Goal: Transaction & Acquisition: Purchase product/service

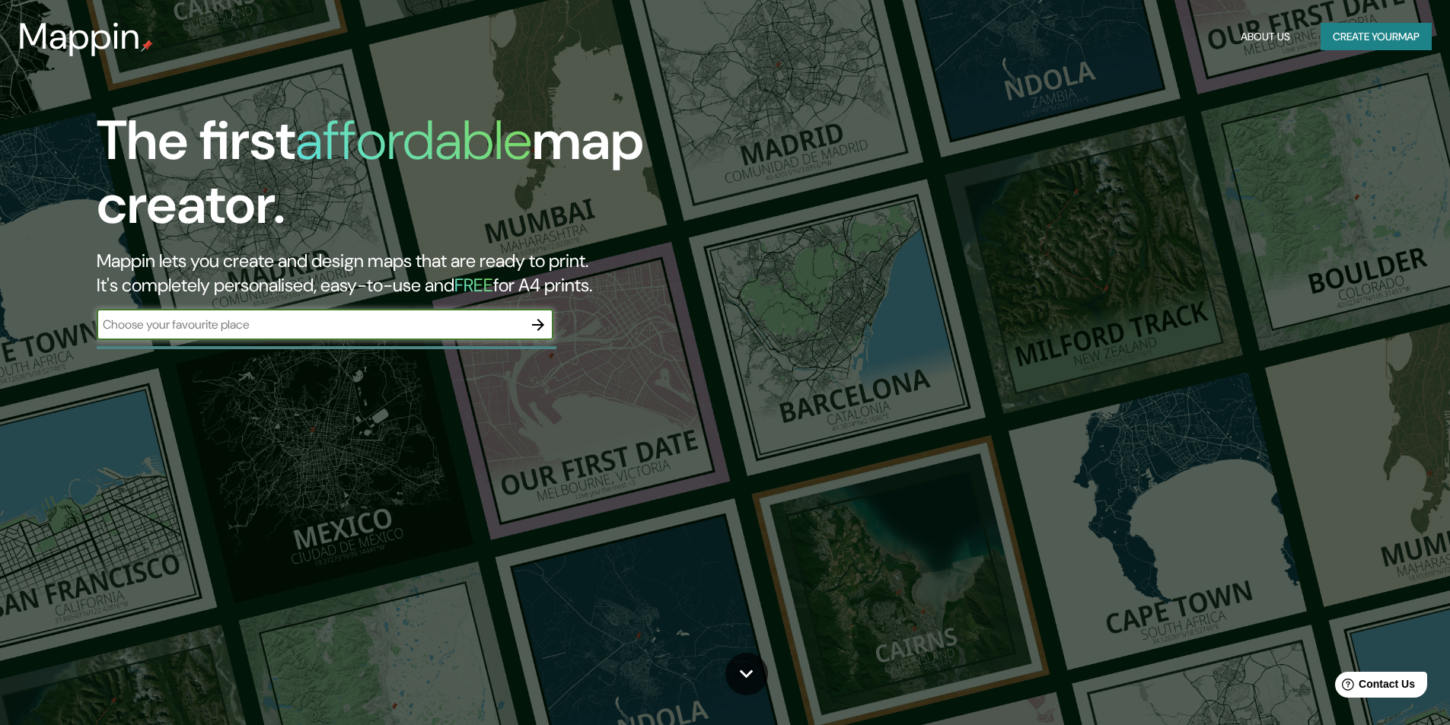
click at [387, 331] on input "text" at bounding box center [310, 325] width 426 height 18
click at [361, 324] on input "text" at bounding box center [310, 325] width 426 height 18
type input "arequipa peru"
click at [541, 317] on icon "button" at bounding box center [538, 325] width 18 height 18
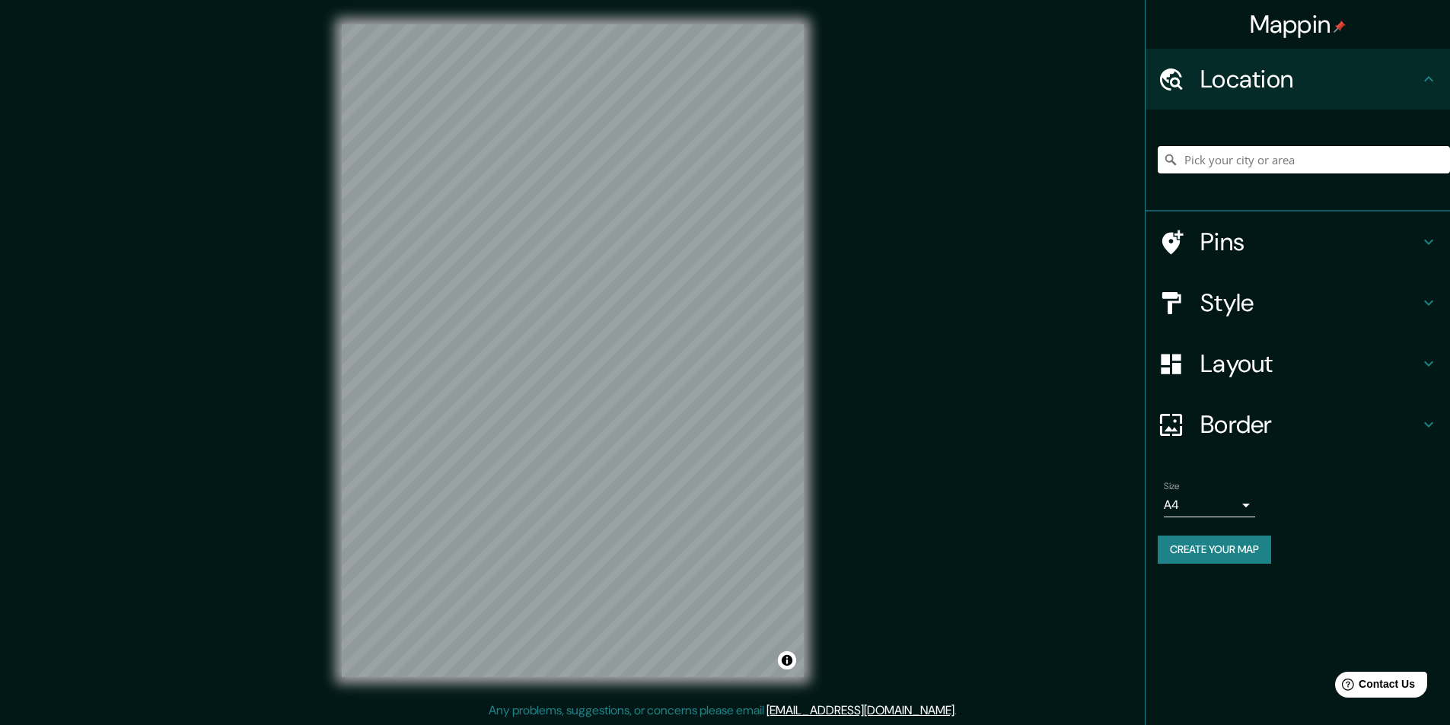
click at [1224, 158] on input "Pick your city or area" at bounding box center [1303, 159] width 292 height 27
click at [1181, 154] on input "[GEOGRAPHIC_DATA], [GEOGRAPHIC_DATA], [GEOGRAPHIC_DATA]" at bounding box center [1303, 159] width 292 height 27
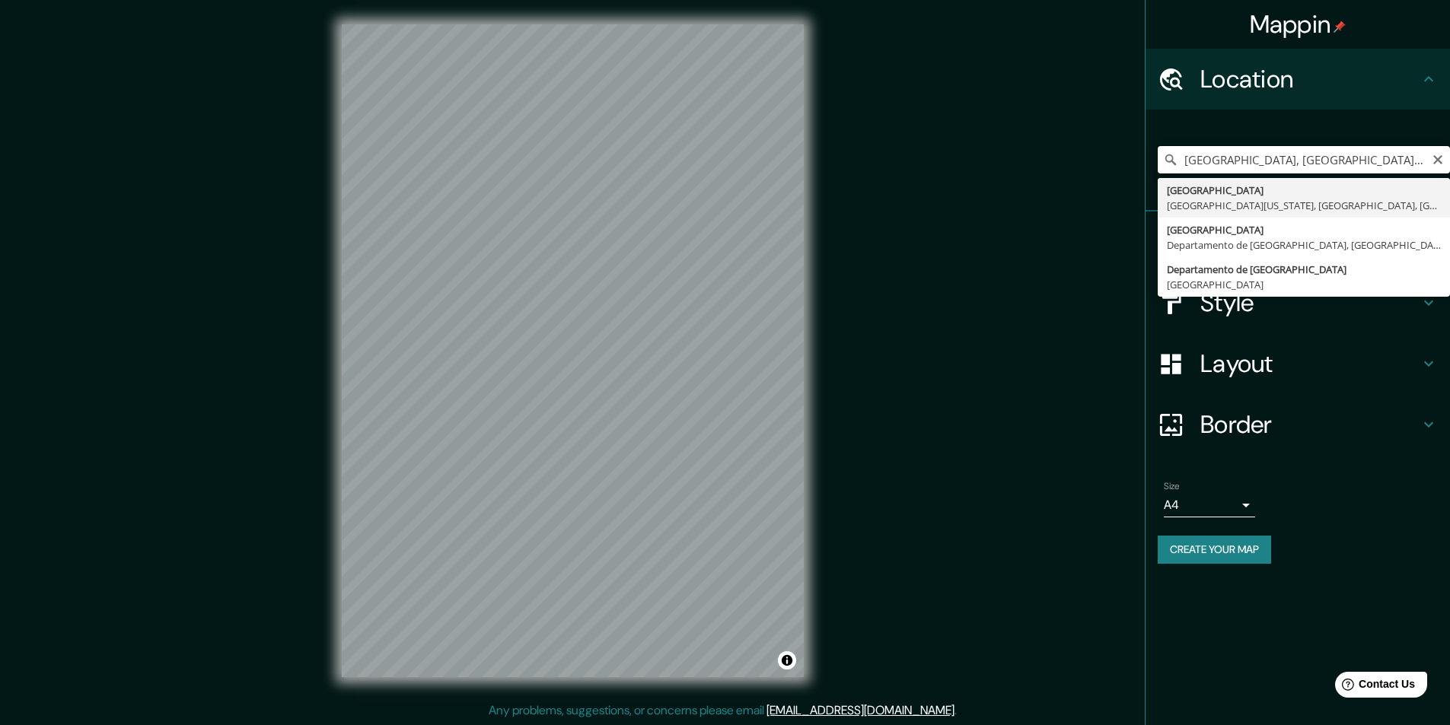
drag, startPoint x: 1253, startPoint y: 157, endPoint x: 1241, endPoint y: 158, distance: 12.2
click at [1238, 158] on input "paseo central Arequipa, Departamento de Arequipa, Perú" at bounding box center [1303, 159] width 292 height 27
drag, startPoint x: 1255, startPoint y: 158, endPoint x: 1179, endPoint y: 158, distance: 76.1
click at [1179, 158] on input "paseo central Arequipa, Departamento de Arequipa, Perú" at bounding box center [1303, 159] width 292 height 27
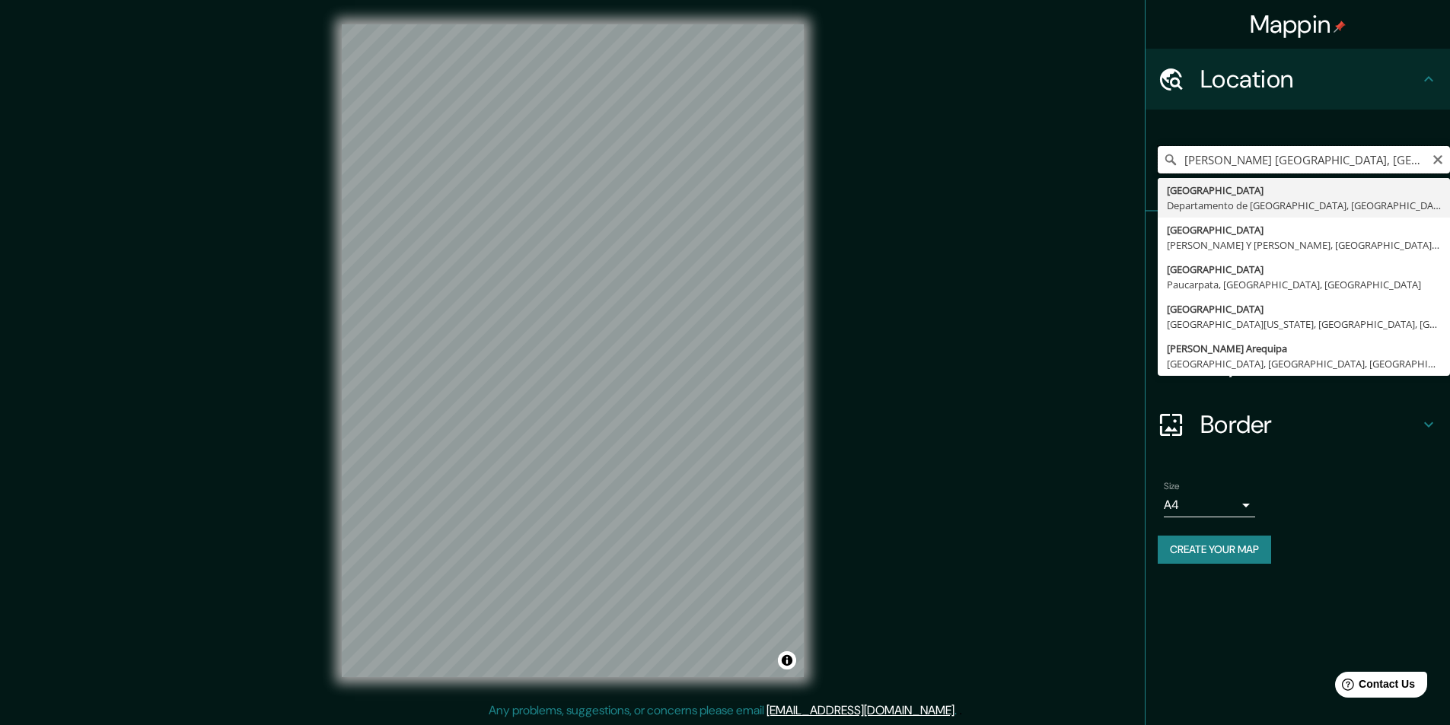
type input "[GEOGRAPHIC_DATA], [GEOGRAPHIC_DATA], [GEOGRAPHIC_DATA]"
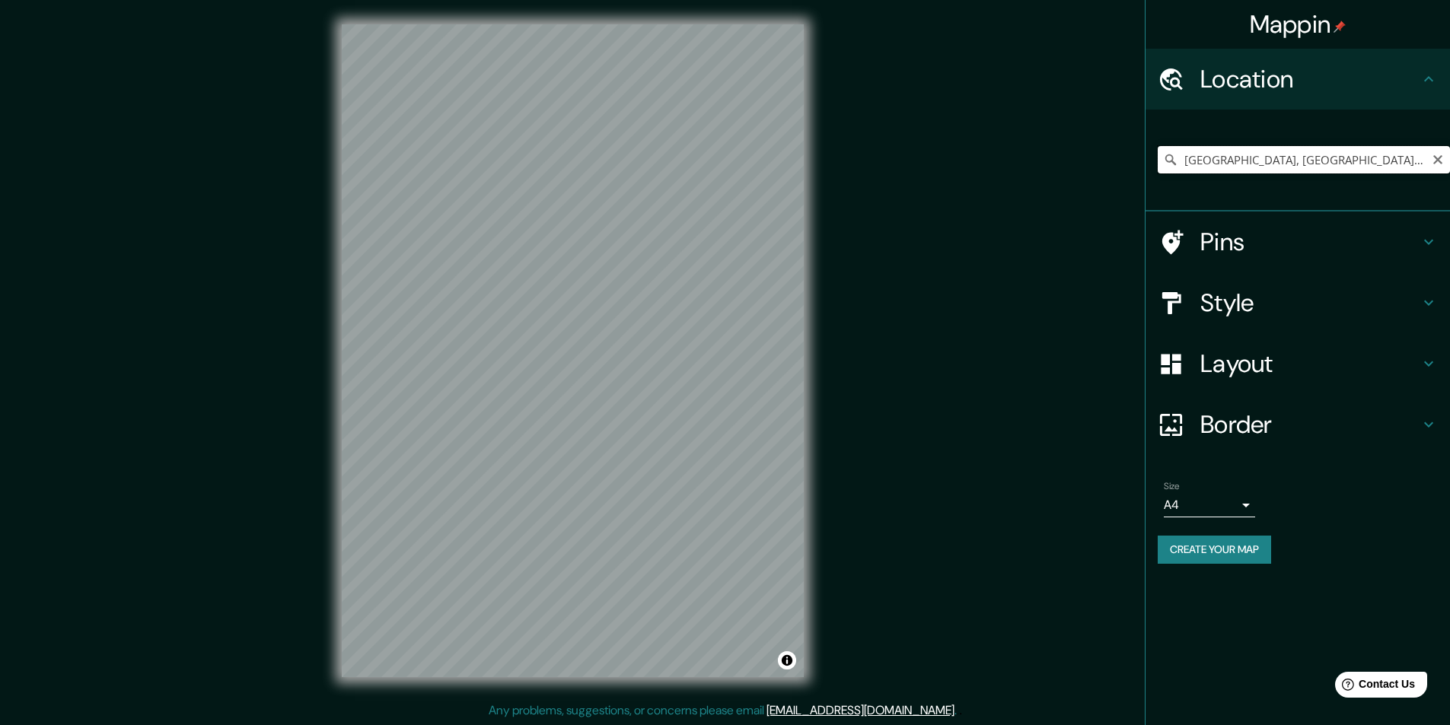
click at [1211, 160] on input "[GEOGRAPHIC_DATA], [GEOGRAPHIC_DATA], [GEOGRAPHIC_DATA]" at bounding box center [1303, 159] width 292 height 27
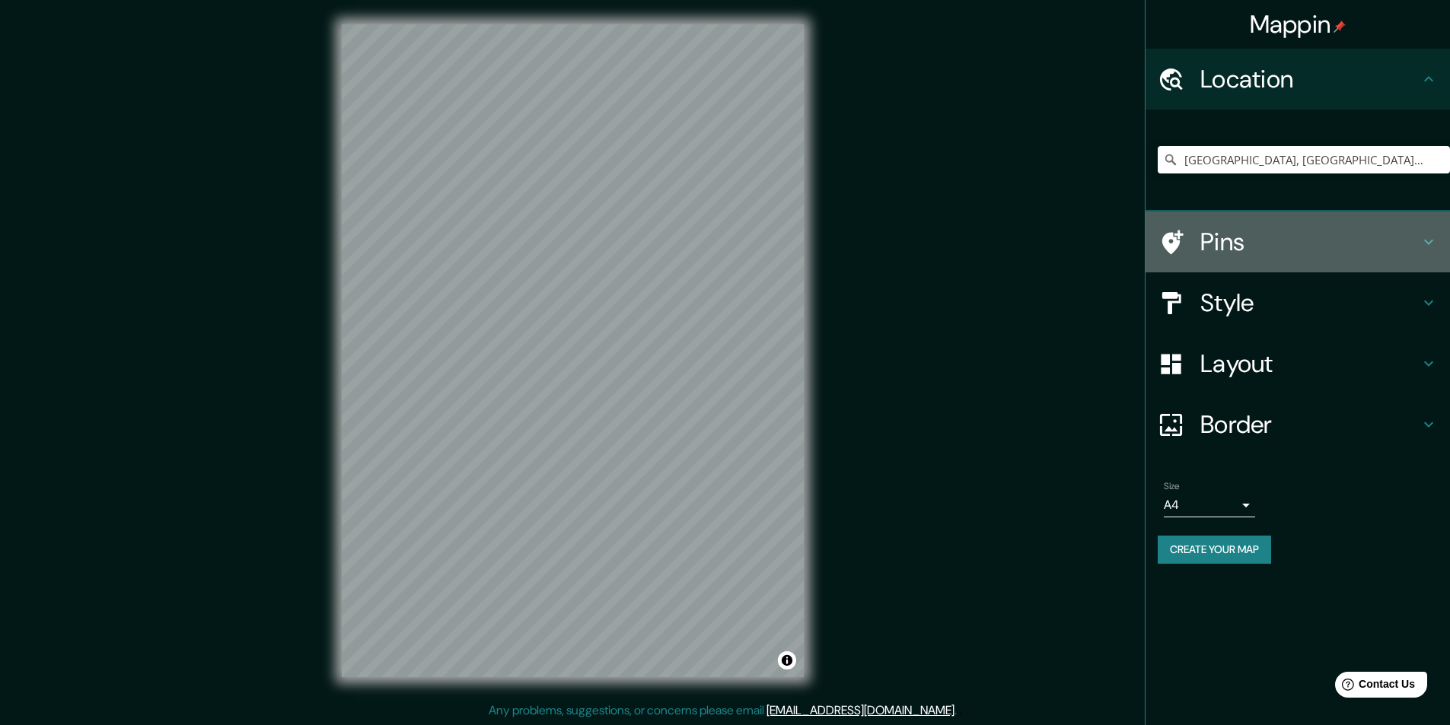
click at [1434, 234] on icon at bounding box center [1428, 242] width 18 height 18
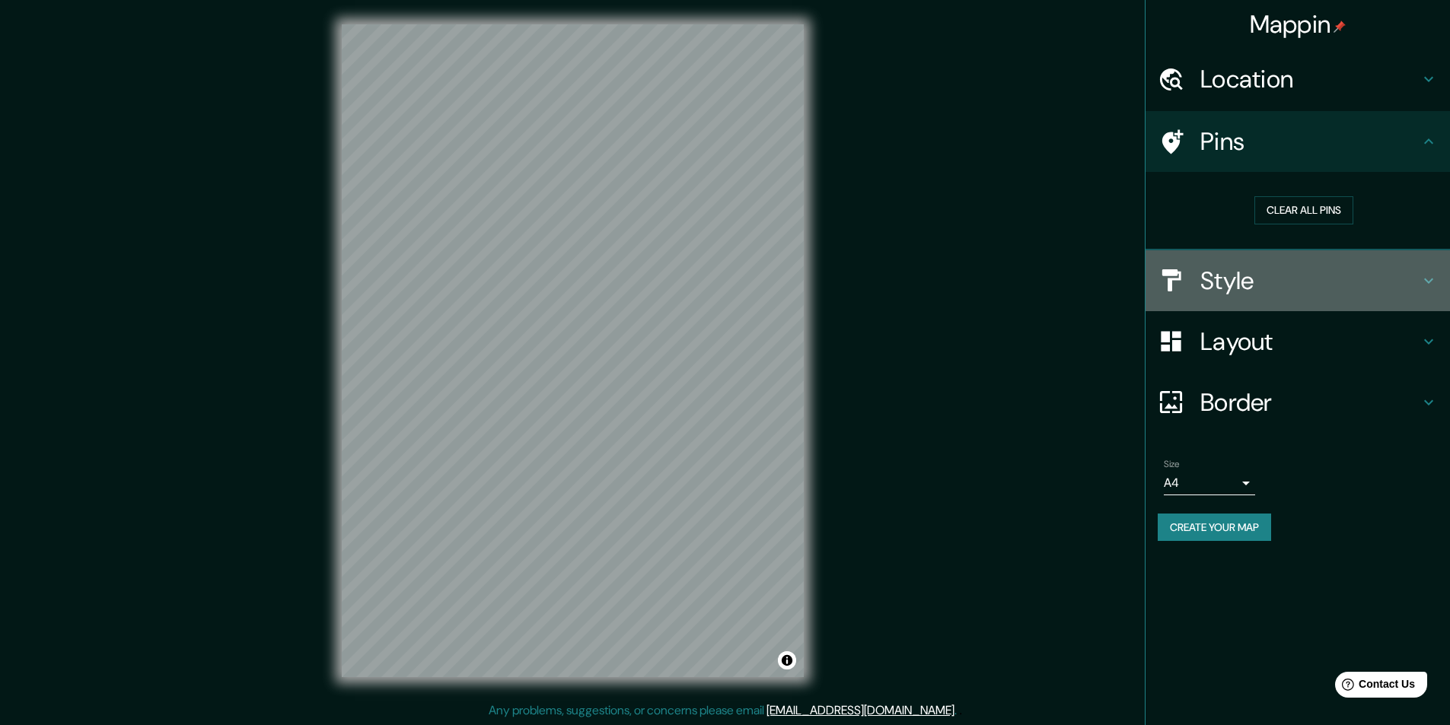
click at [1424, 276] on icon at bounding box center [1428, 281] width 18 height 18
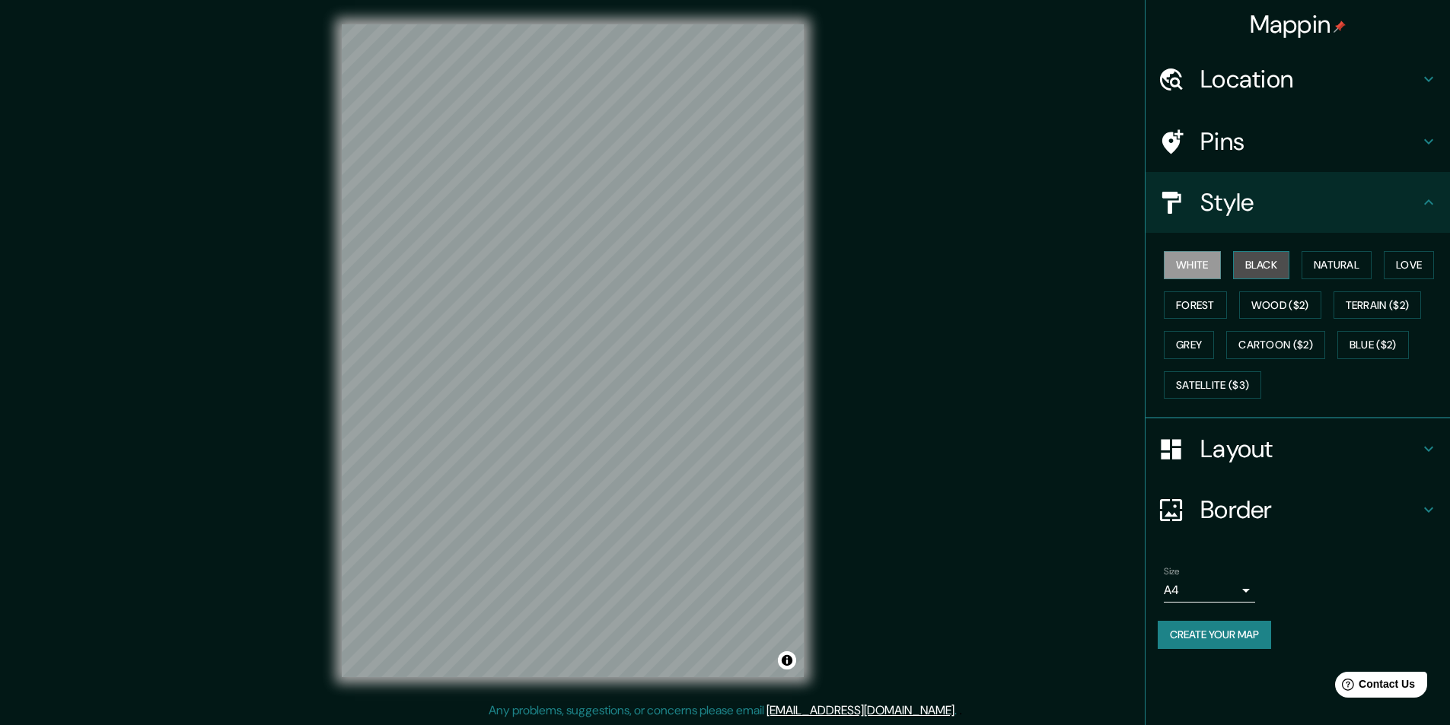
click at [1281, 261] on button "Black" at bounding box center [1261, 265] width 57 height 28
click at [1327, 265] on button "Natural" at bounding box center [1336, 265] width 70 height 28
click at [1282, 298] on button "Wood ($2)" at bounding box center [1280, 305] width 82 height 28
click at [1210, 301] on button "Forest" at bounding box center [1194, 305] width 63 height 28
click at [1196, 338] on button "Grey" at bounding box center [1188, 345] width 50 height 28
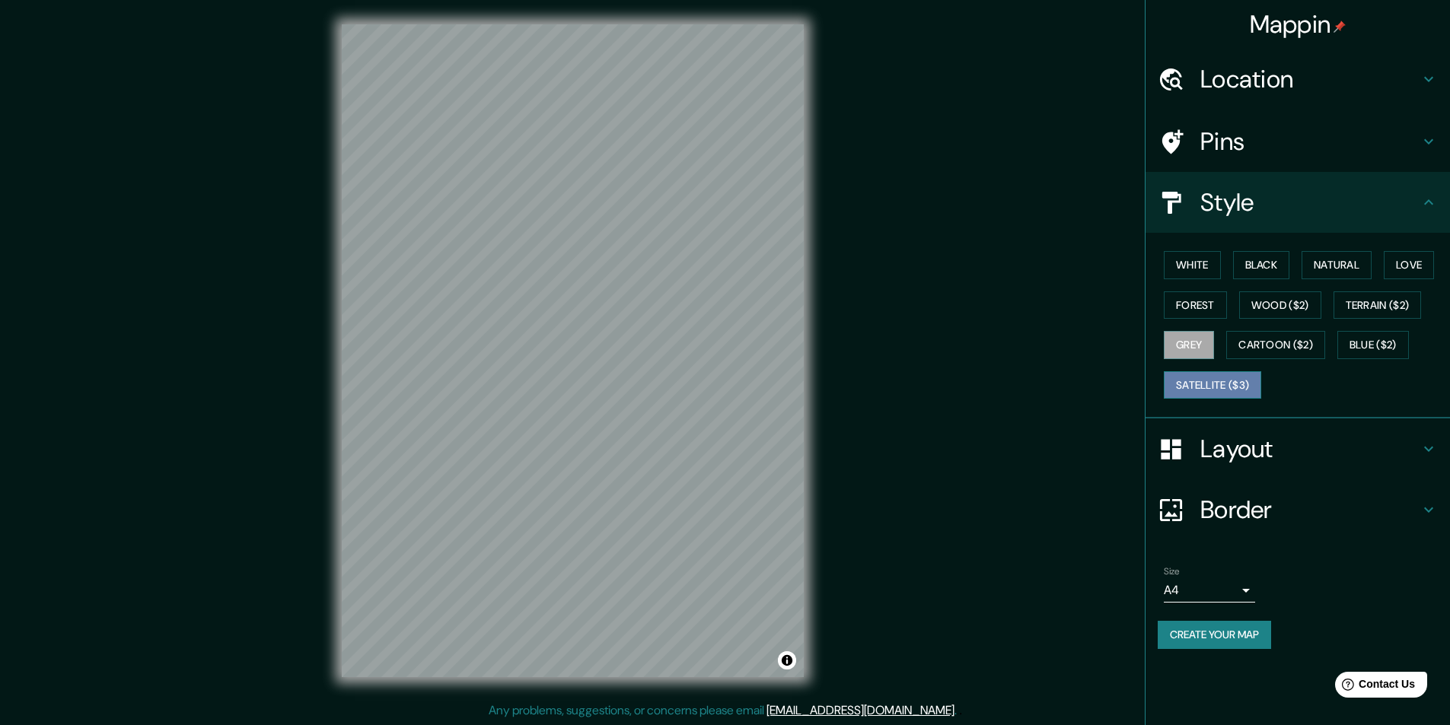
click at [1196, 379] on button "Satellite ($3)" at bounding box center [1211, 385] width 97 height 28
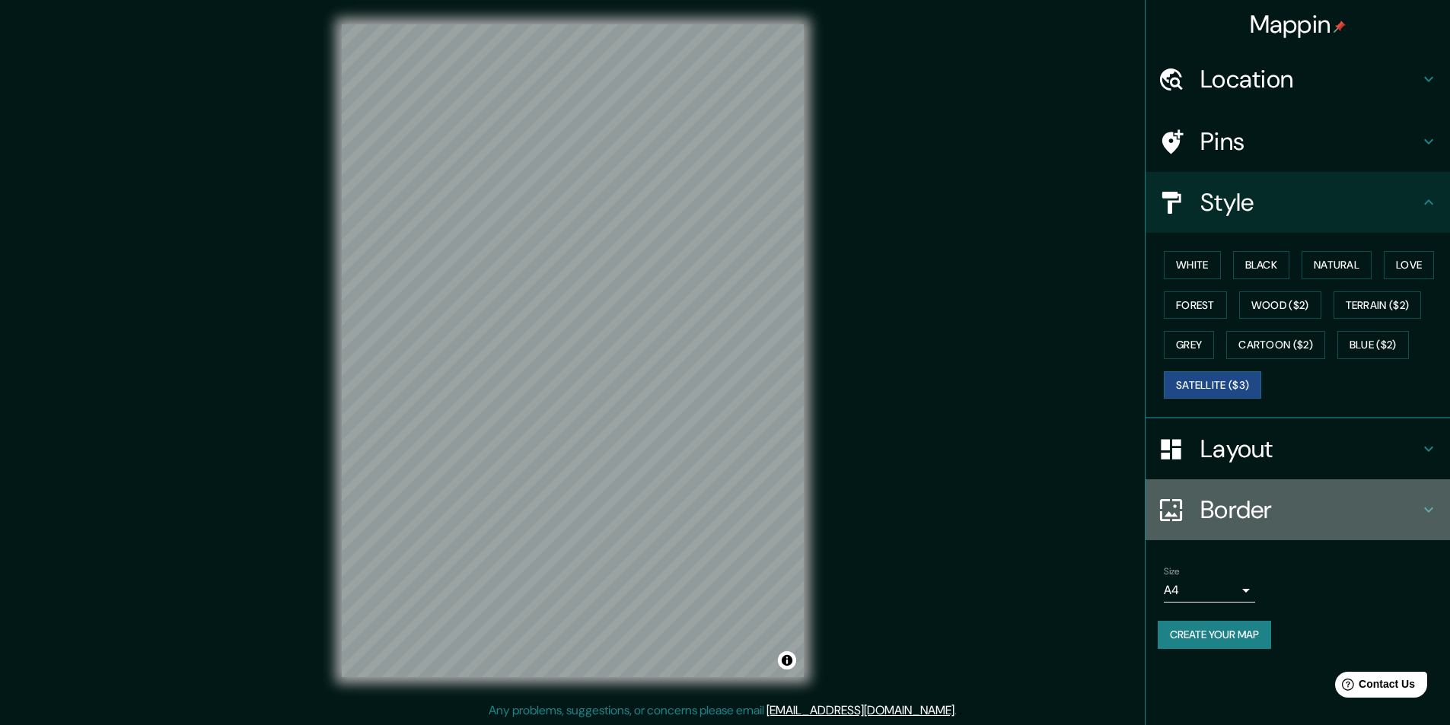
click at [1292, 511] on h4 "Border" at bounding box center [1309, 510] width 219 height 30
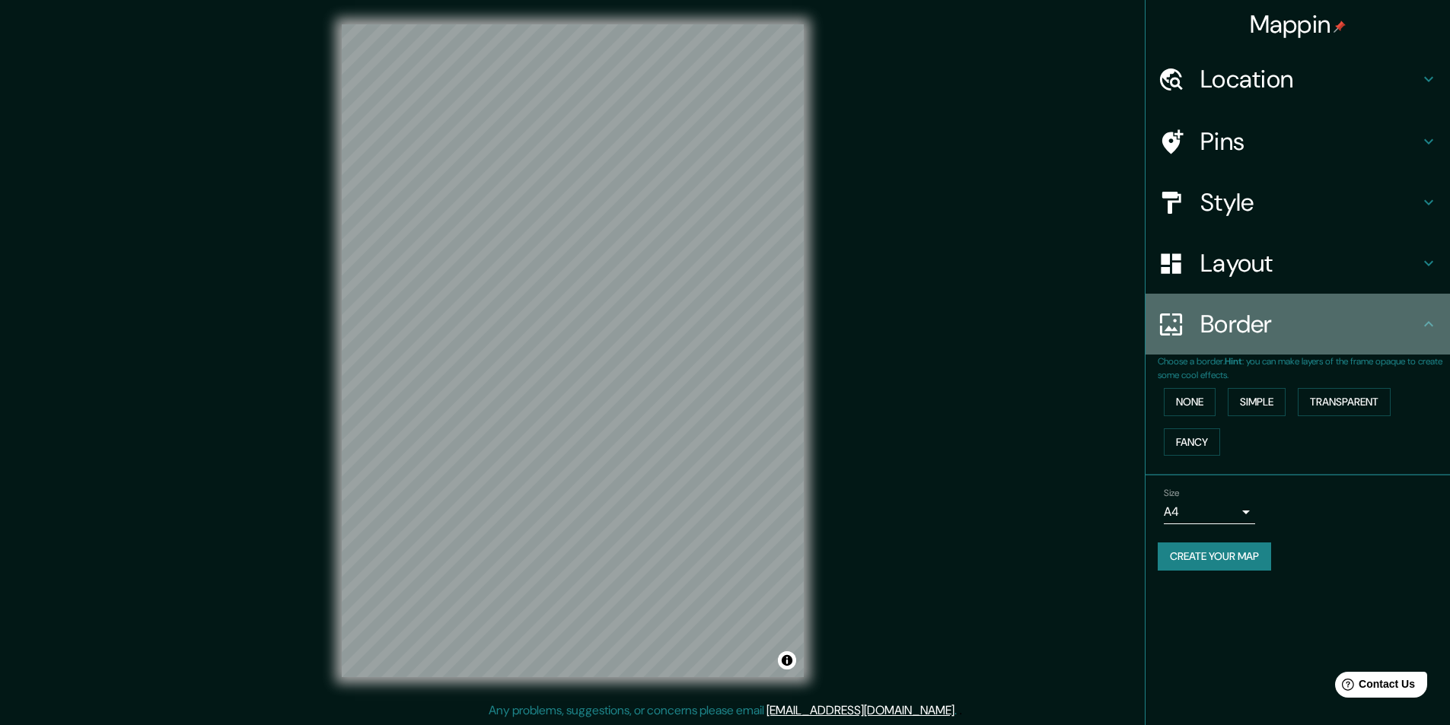
click at [1345, 336] on h4 "Border" at bounding box center [1309, 324] width 219 height 30
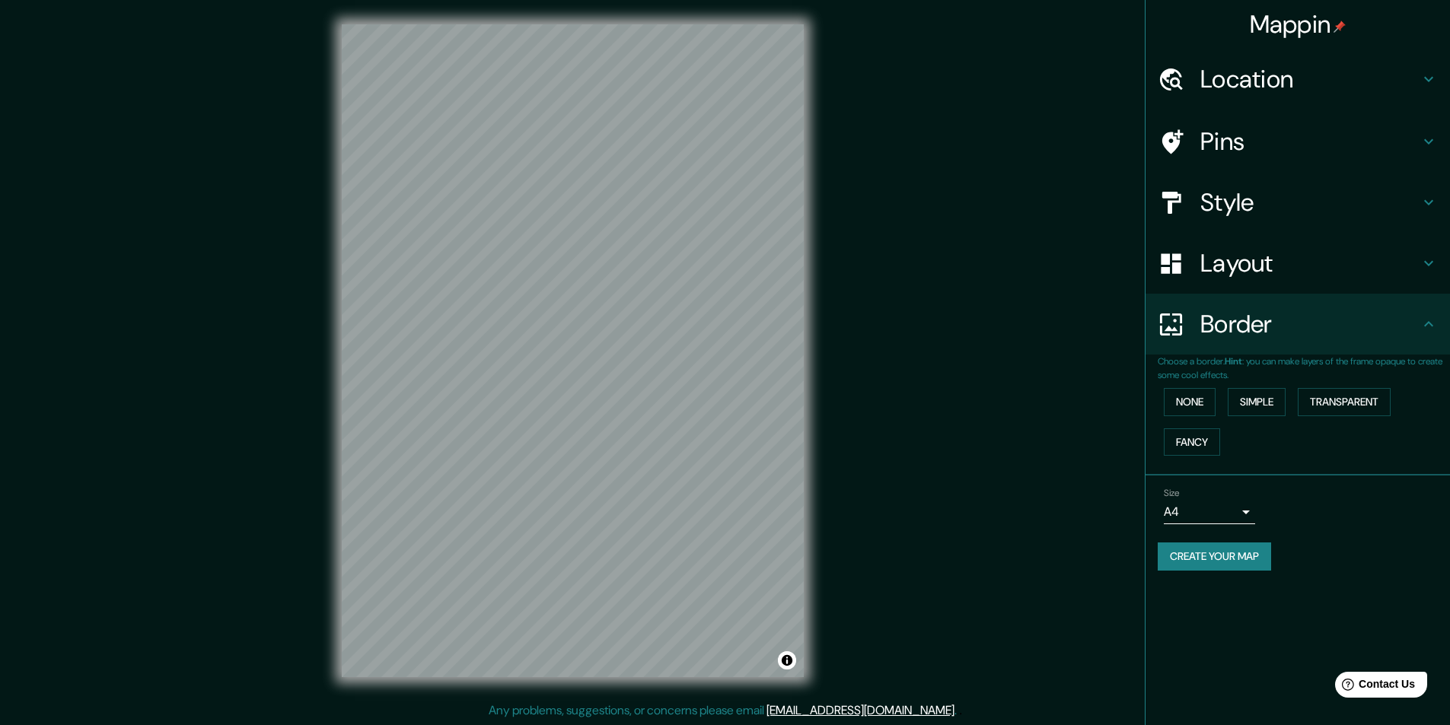
click at [1358, 205] on h4 "Style" at bounding box center [1309, 202] width 219 height 30
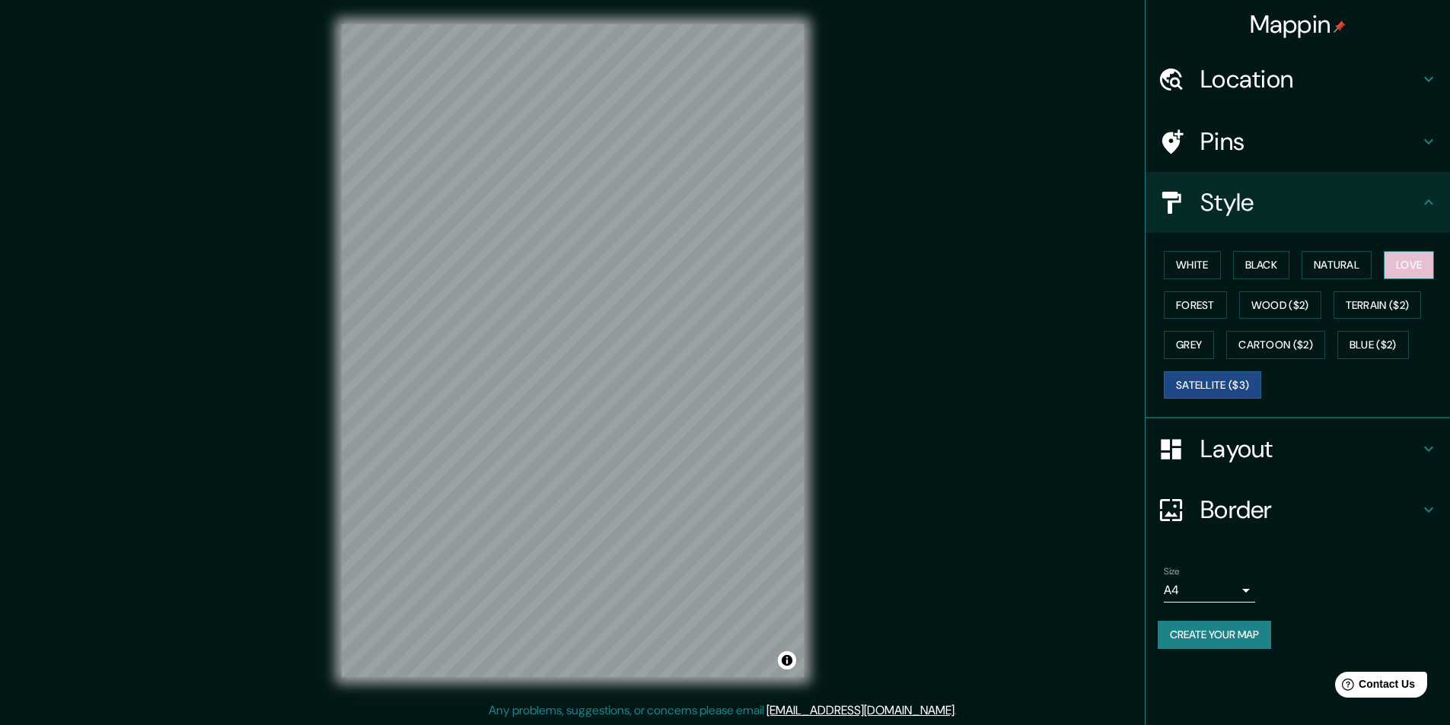
click at [1405, 266] on button "Love" at bounding box center [1408, 265] width 50 height 28
click at [1203, 267] on button "White" at bounding box center [1191, 265] width 57 height 28
click at [1253, 266] on button "Black" at bounding box center [1261, 265] width 57 height 28
click at [1317, 268] on button "Natural" at bounding box center [1336, 265] width 70 height 28
click at [1213, 295] on button "Forest" at bounding box center [1194, 305] width 63 height 28
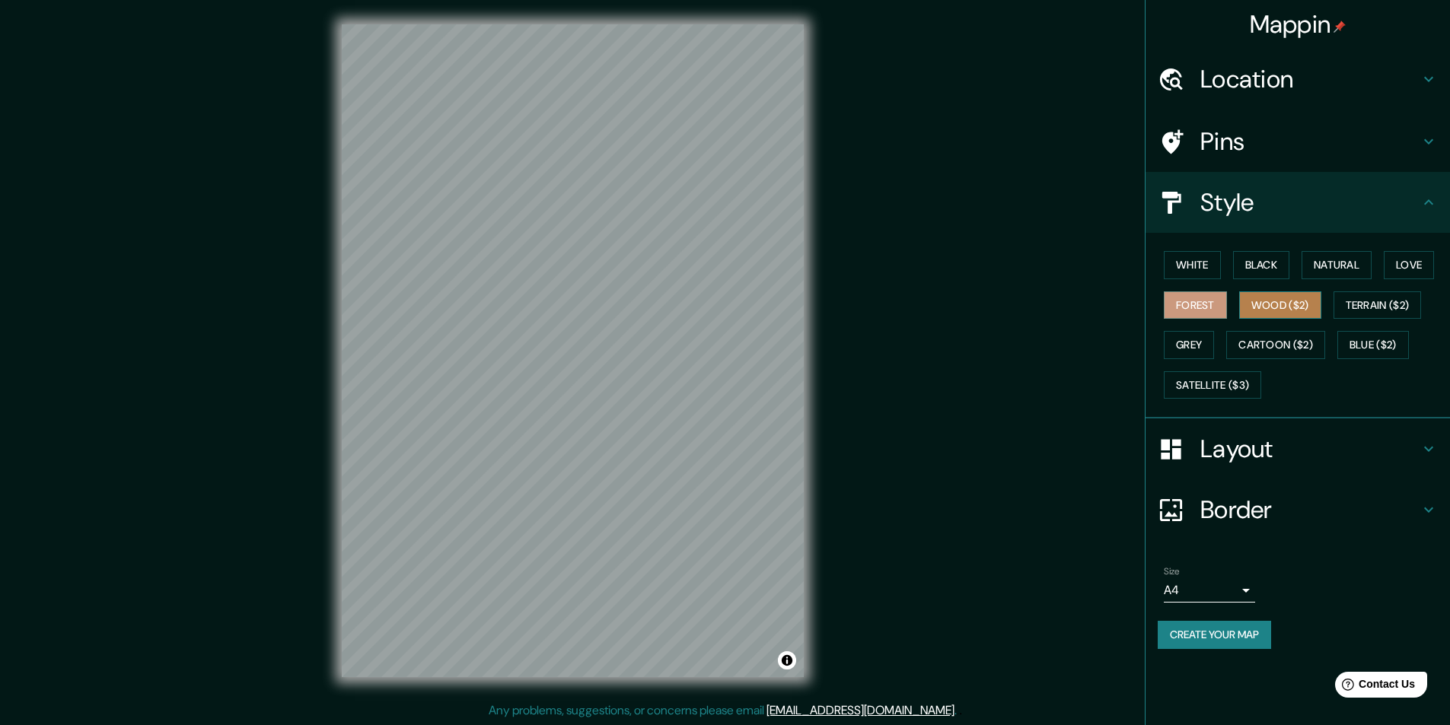
click at [1254, 304] on button "Wood ($2)" at bounding box center [1280, 305] width 82 height 28
click at [1189, 343] on button "Grey" at bounding box center [1188, 345] width 50 height 28
click at [1264, 307] on button "Wood ($2)" at bounding box center [1280, 305] width 82 height 28
click at [1286, 340] on button "Cartoon ($2)" at bounding box center [1275, 345] width 99 height 28
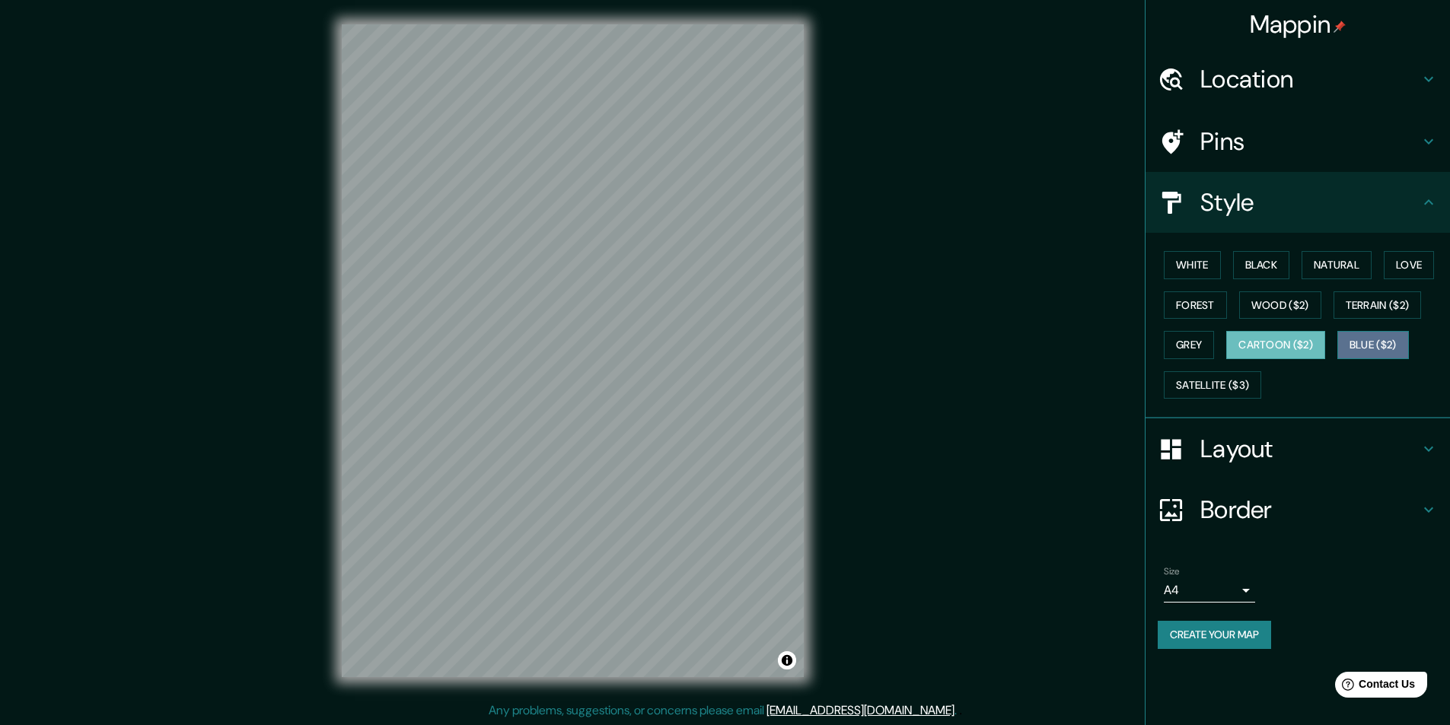
click at [1359, 345] on button "Blue ($2)" at bounding box center [1373, 345] width 72 height 28
click at [1275, 438] on h4 "Layout" at bounding box center [1309, 449] width 219 height 30
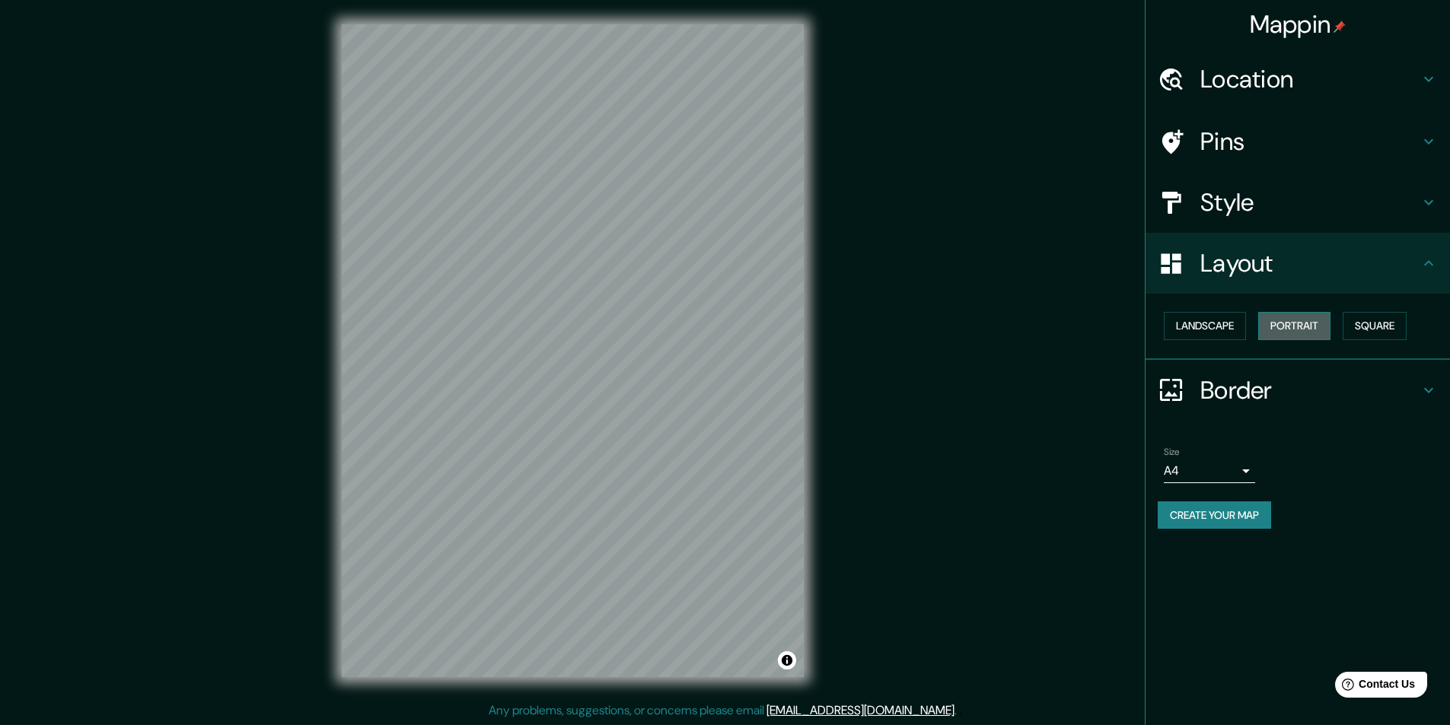
click at [1314, 320] on button "Portrait" at bounding box center [1294, 326] width 72 height 28
click at [1221, 331] on button "Landscape" at bounding box center [1204, 326] width 82 height 28
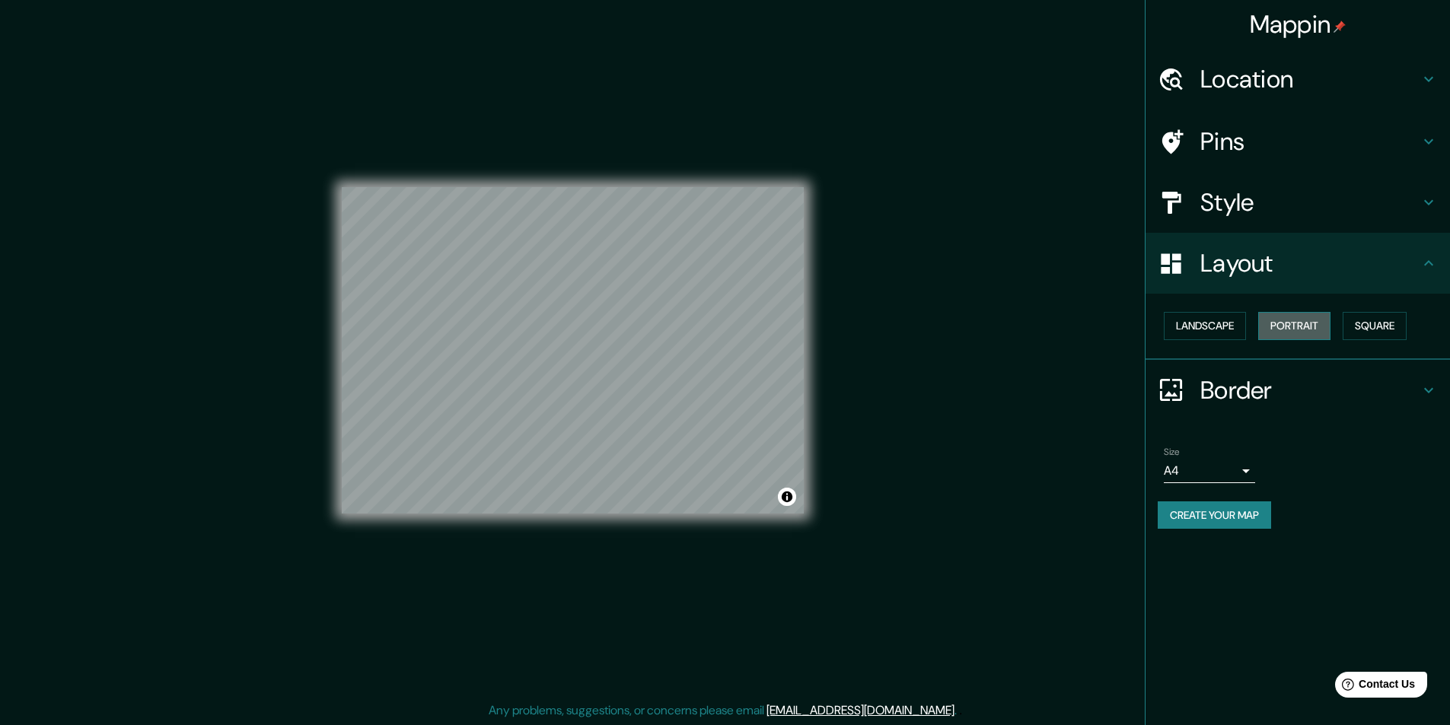
click at [1302, 326] on button "Portrait" at bounding box center [1294, 326] width 72 height 28
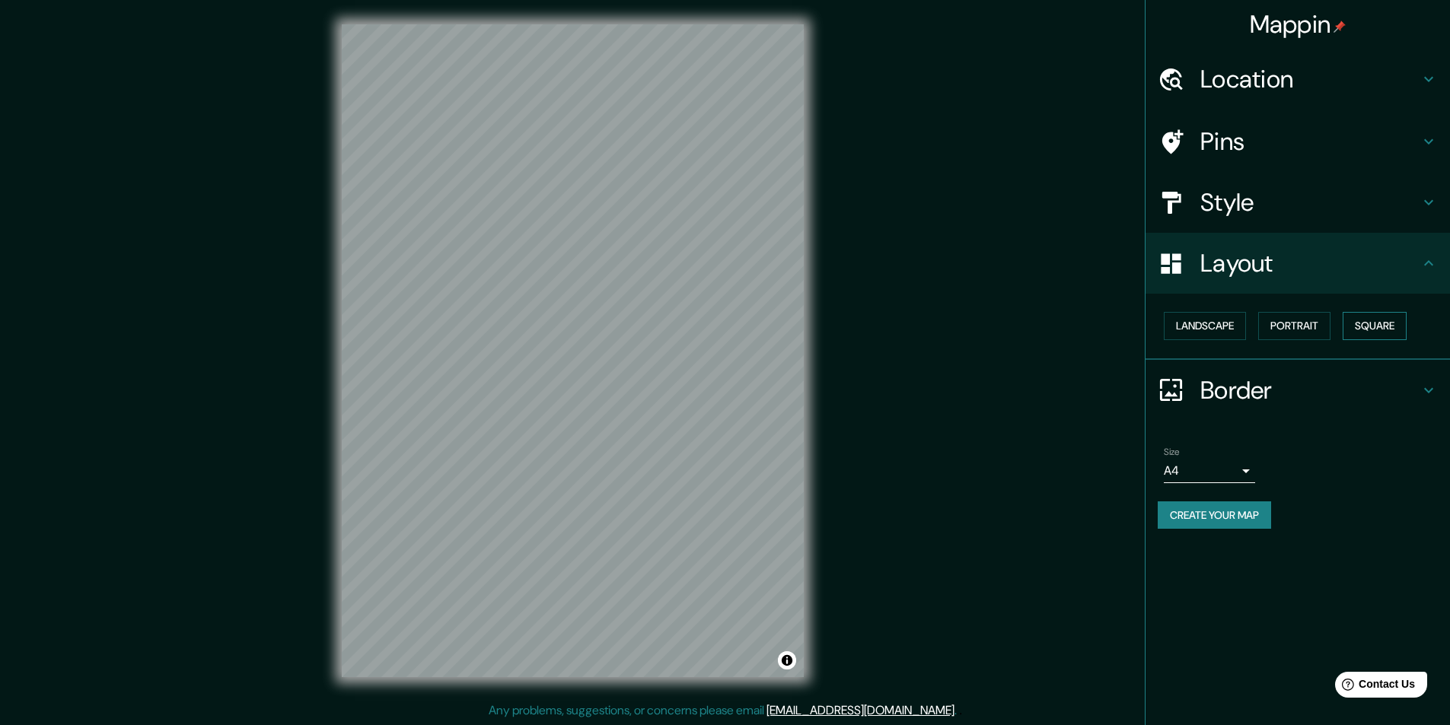
click at [1369, 329] on button "Square" at bounding box center [1374, 326] width 64 height 28
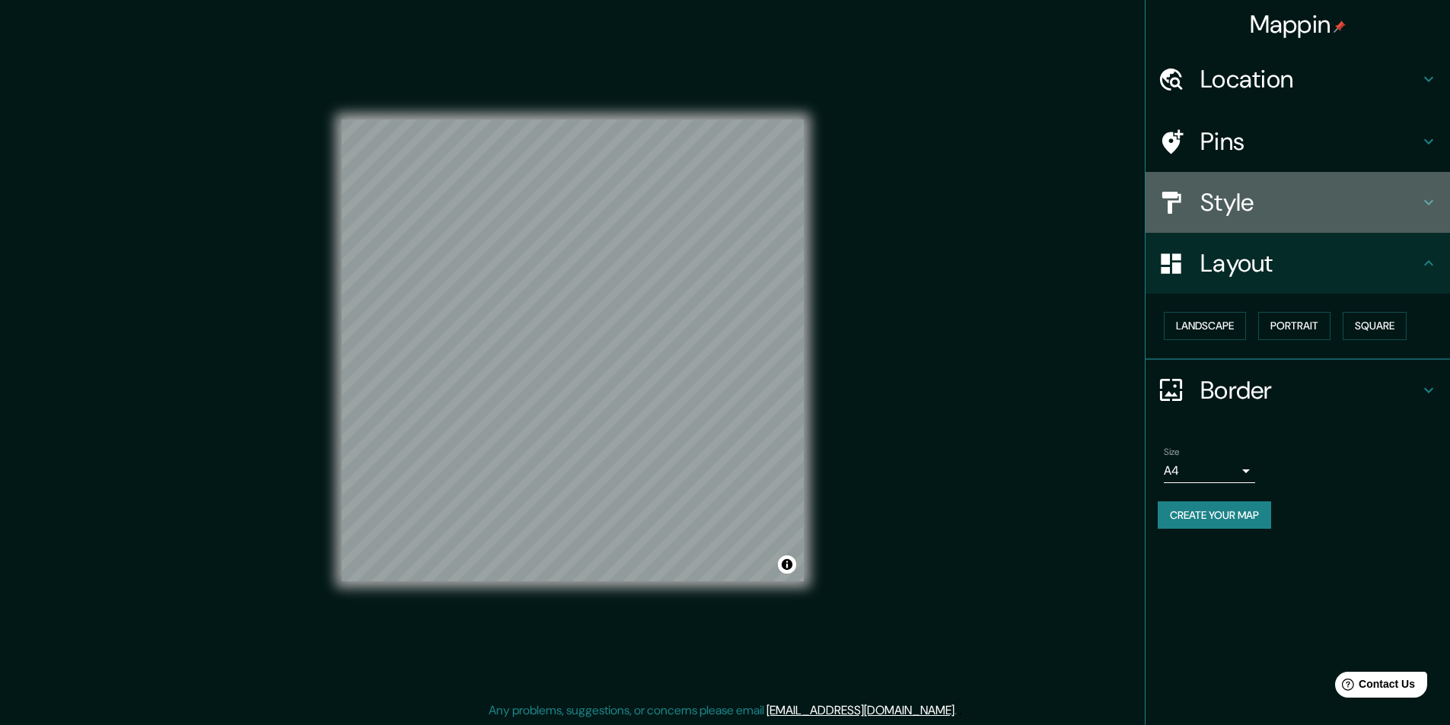
click at [1275, 189] on h4 "Style" at bounding box center [1309, 202] width 219 height 30
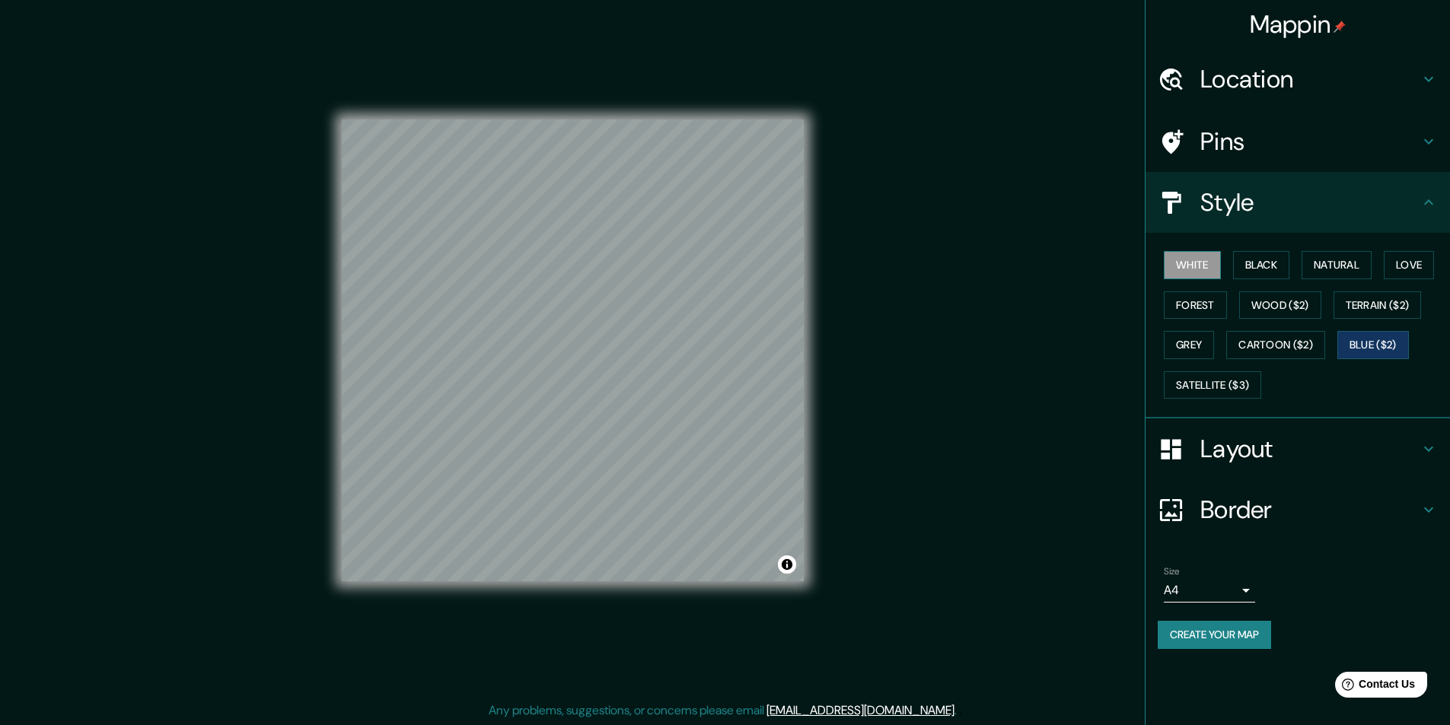
click at [1197, 262] on button "White" at bounding box center [1191, 265] width 57 height 28
click at [1246, 268] on button "Black" at bounding box center [1261, 265] width 57 height 28
click at [1198, 297] on button "Forest" at bounding box center [1194, 305] width 63 height 28
click at [1324, 269] on button "Natural" at bounding box center [1336, 265] width 70 height 28
click at [1200, 377] on button "Satellite ($3)" at bounding box center [1211, 385] width 97 height 28
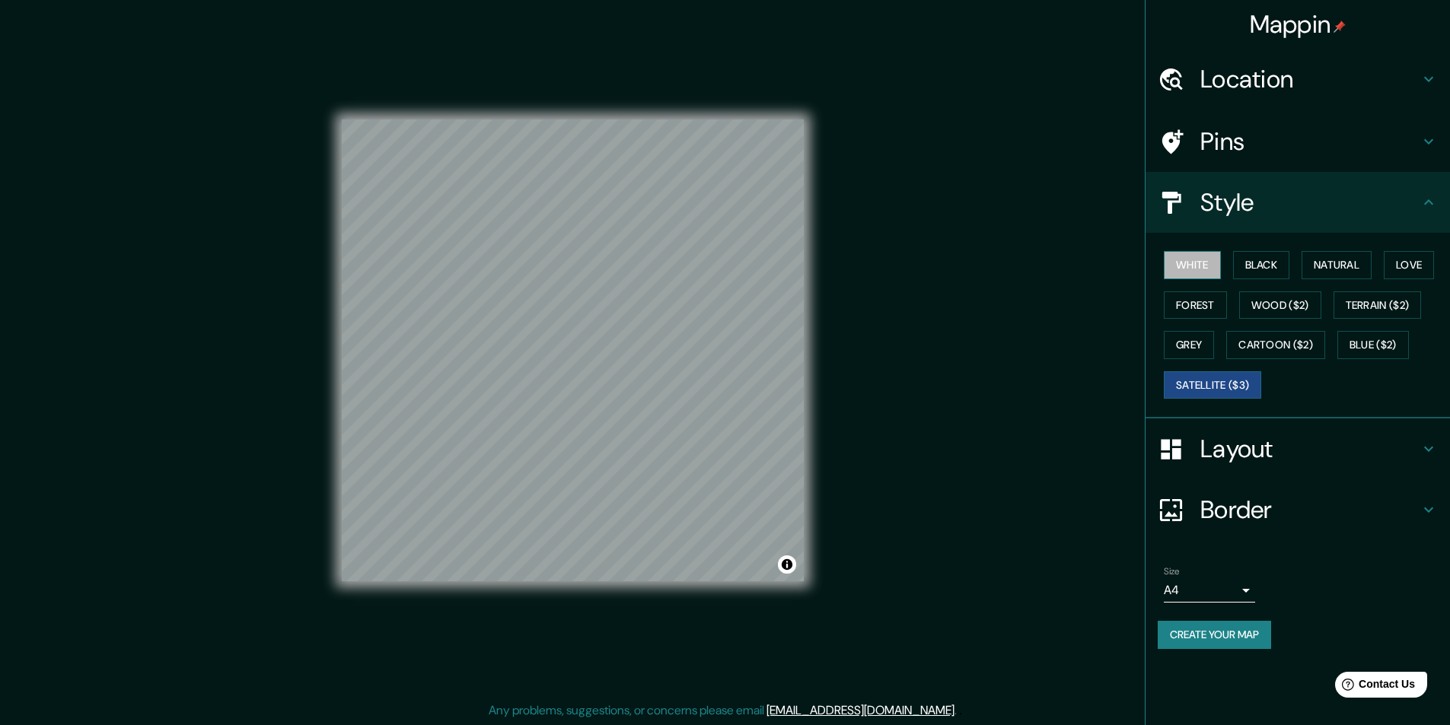
click at [1198, 256] on button "White" at bounding box center [1191, 265] width 57 height 28
click at [1196, 298] on button "Forest" at bounding box center [1194, 305] width 63 height 28
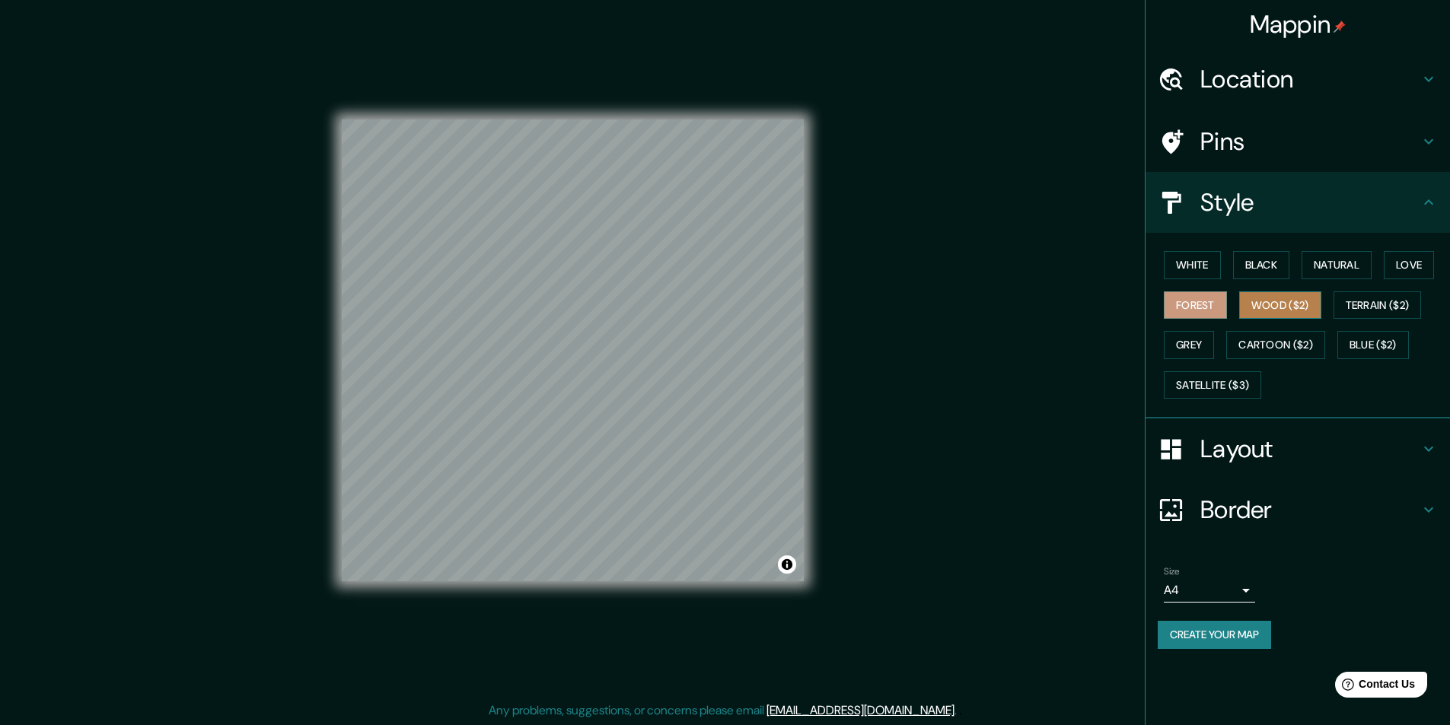
click at [1244, 314] on button "Wood ($2)" at bounding box center [1280, 305] width 82 height 28
click at [1188, 340] on button "Grey" at bounding box center [1188, 345] width 50 height 28
click at [1405, 460] on h4 "Layout" at bounding box center [1309, 449] width 219 height 30
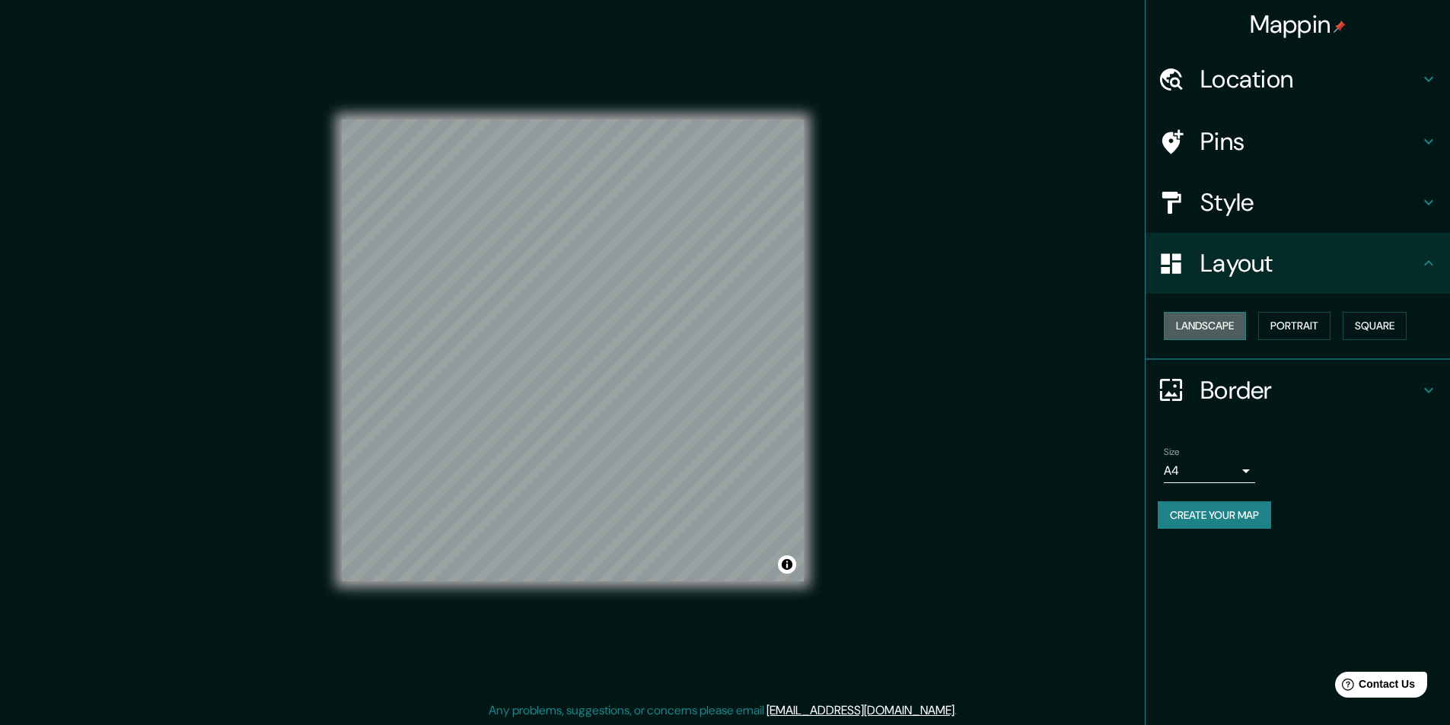
click at [1218, 329] on button "Landscape" at bounding box center [1204, 326] width 82 height 28
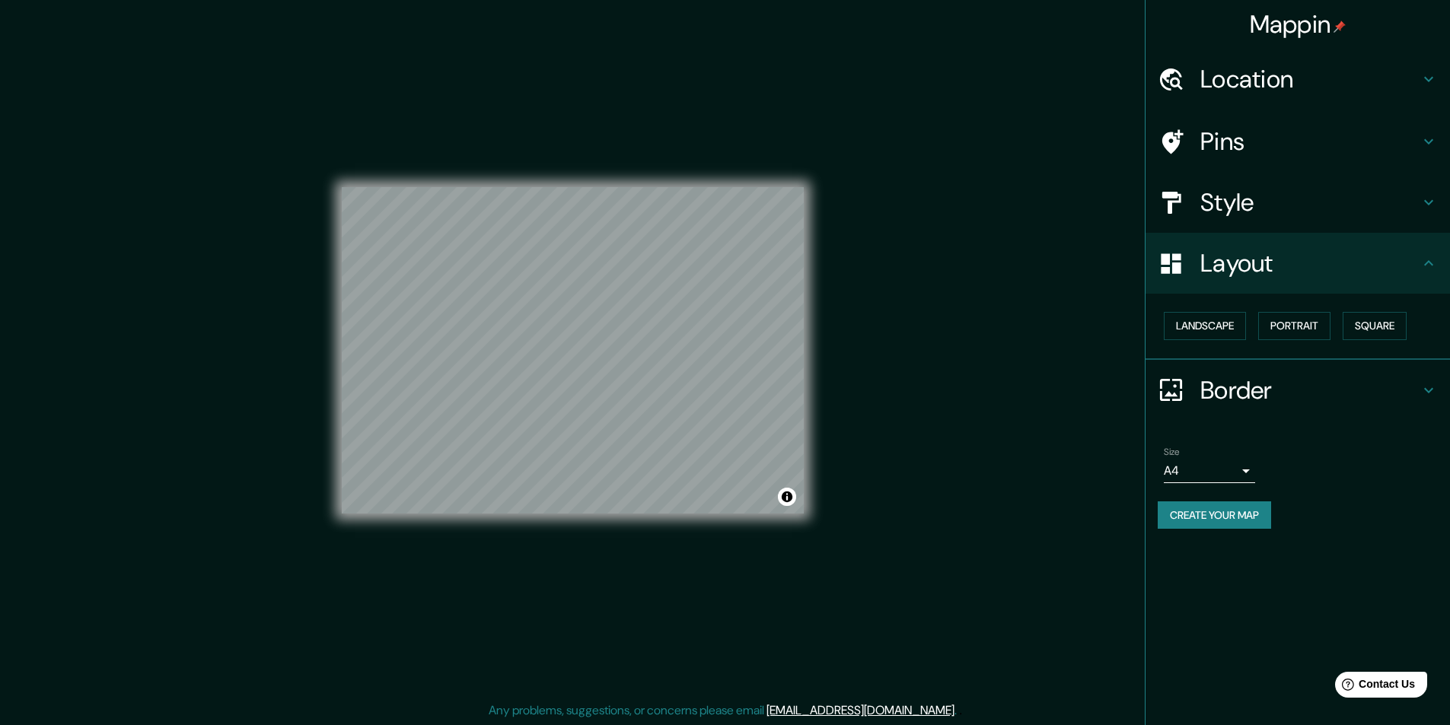
click at [1055, 494] on div "Mappin Location Arequipa, Departamento de Arequipa, Perú Arequipa Departamento …" at bounding box center [725, 363] width 1450 height 726
click at [1235, 514] on button "Create your map" at bounding box center [1213, 515] width 113 height 28
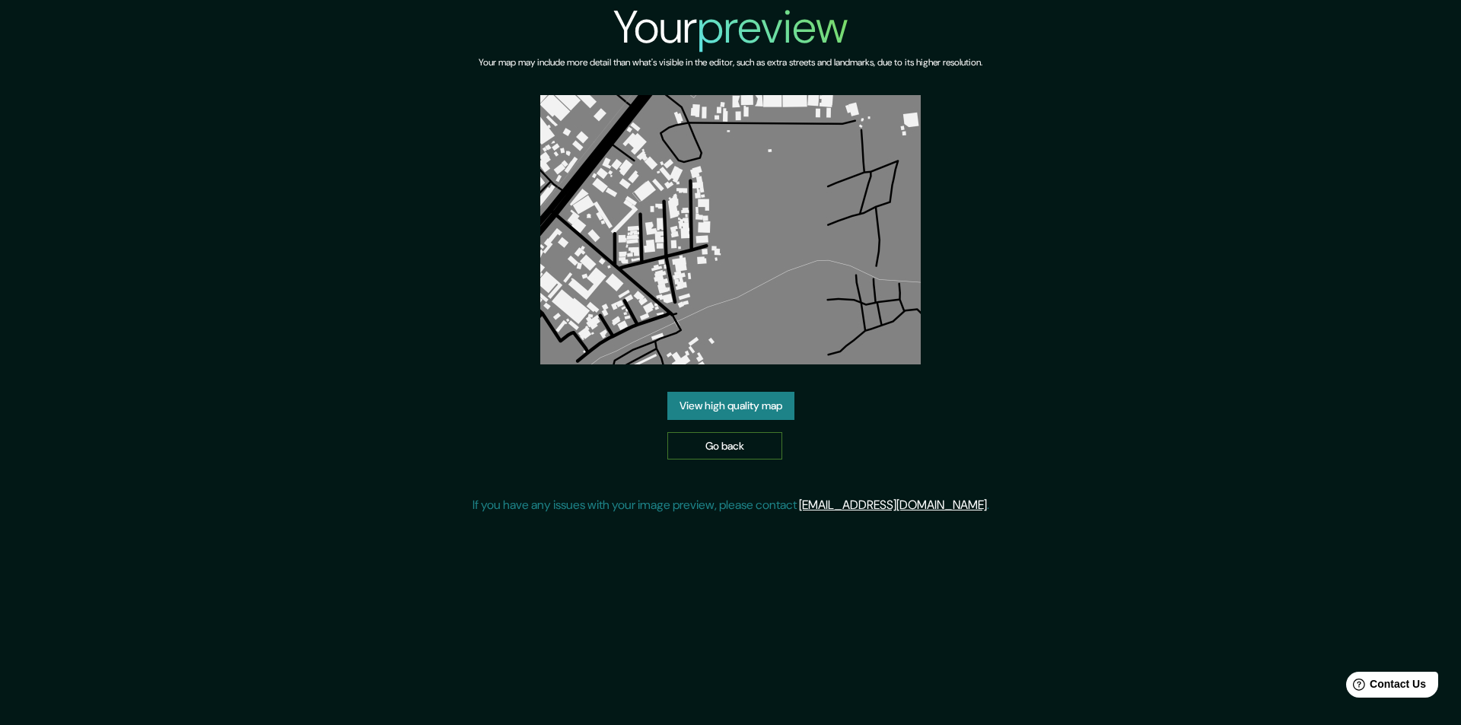
click at [746, 432] on link "Go back" at bounding box center [724, 446] width 115 height 28
click at [706, 409] on link "View high quality map" at bounding box center [730, 406] width 127 height 28
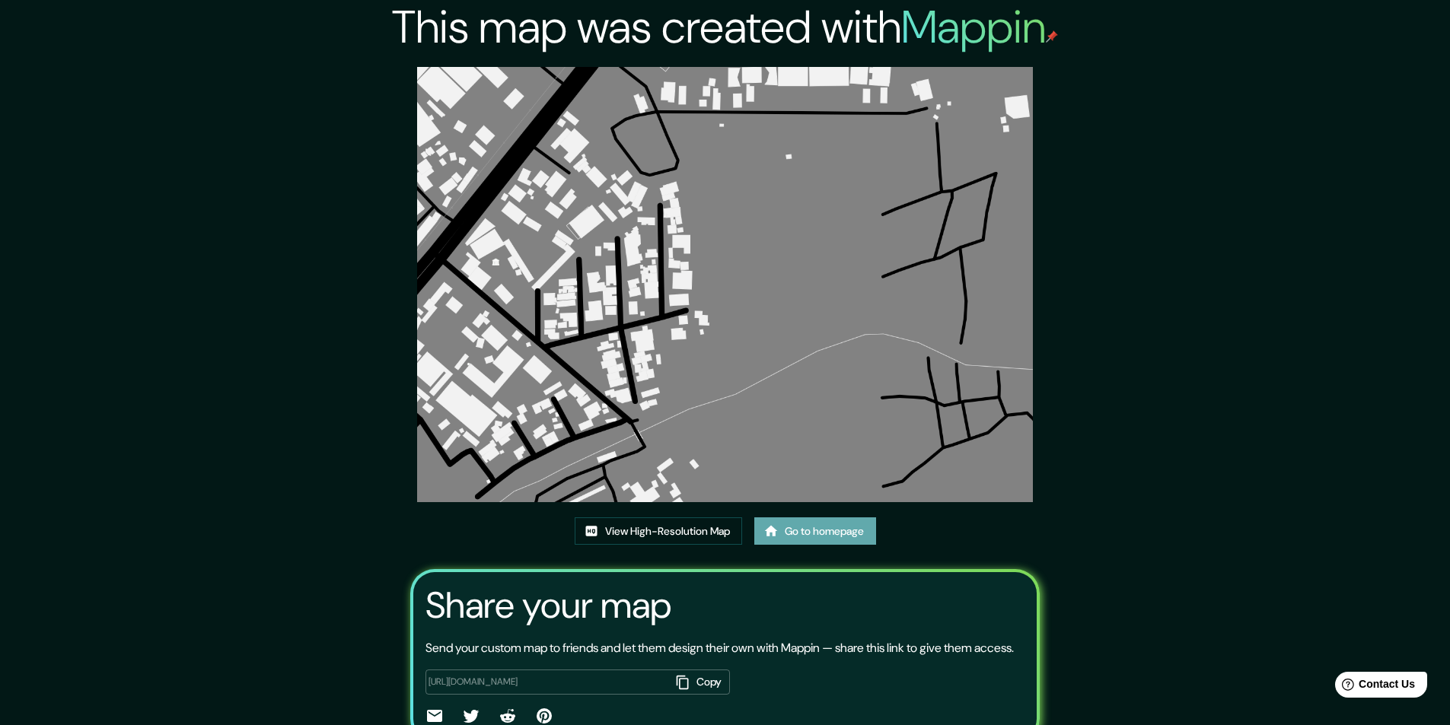
click at [855, 530] on link "Go to homepage" at bounding box center [815, 531] width 122 height 28
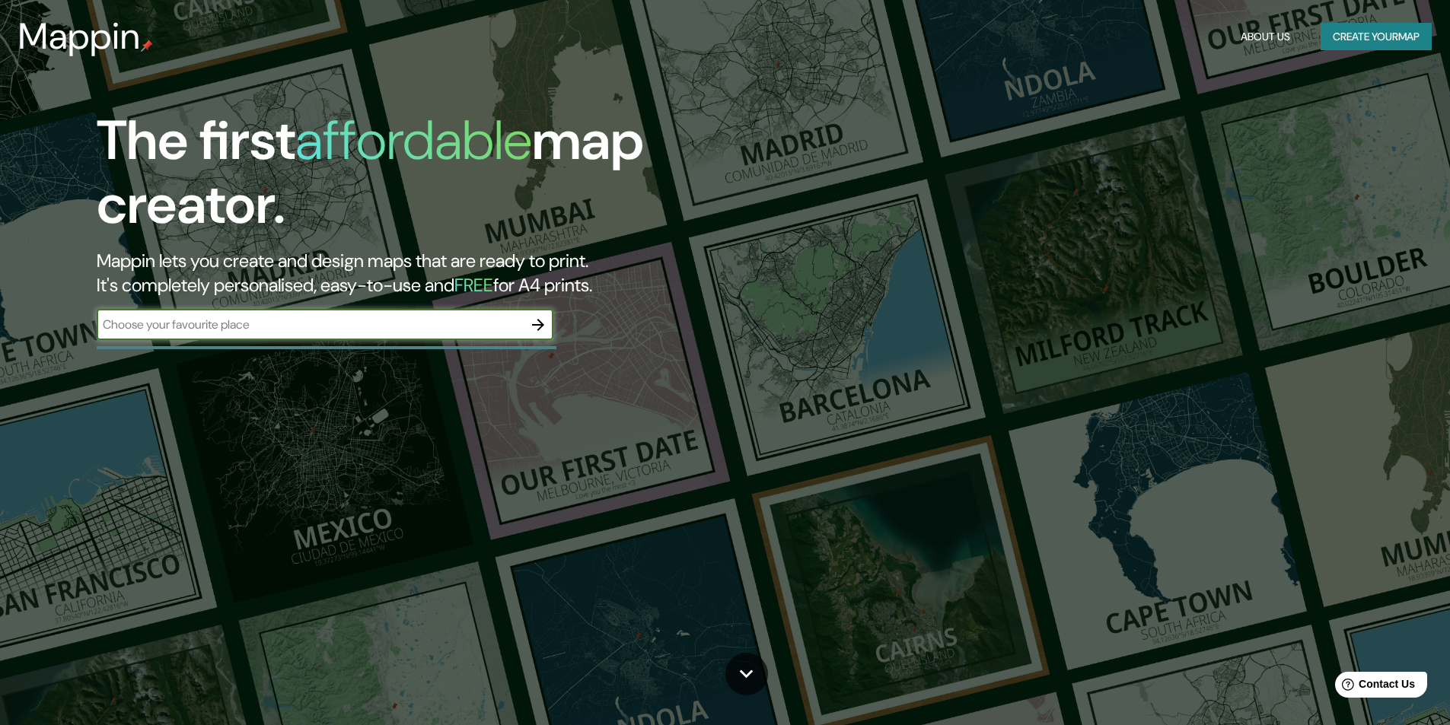
click at [510, 323] on input "text" at bounding box center [310, 325] width 426 height 18
click at [540, 332] on icon "button" at bounding box center [538, 325] width 18 height 18
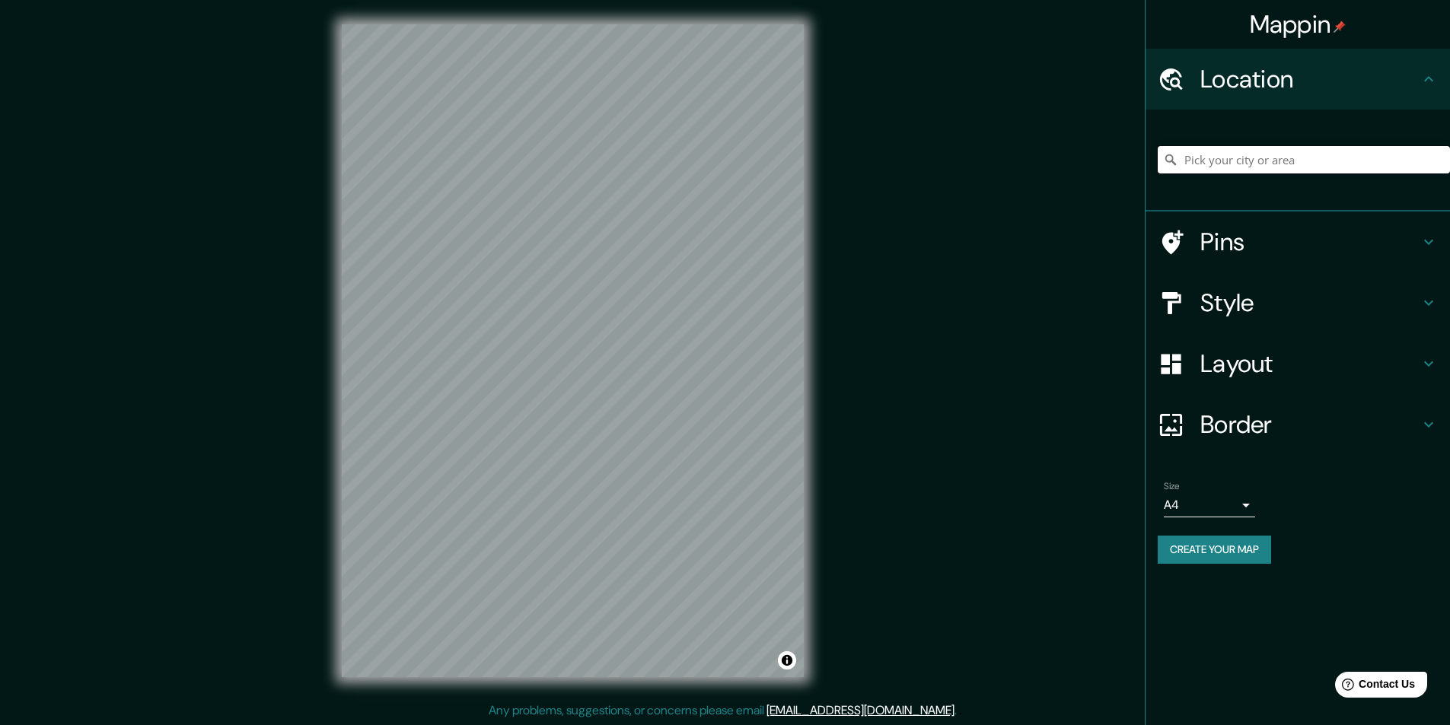
click at [1221, 163] on input "Pick your city or area" at bounding box center [1303, 159] width 292 height 27
type input "[GEOGRAPHIC_DATA], [GEOGRAPHIC_DATA], [GEOGRAPHIC_DATA]"
click at [1275, 310] on h4 "Style" at bounding box center [1309, 303] width 219 height 30
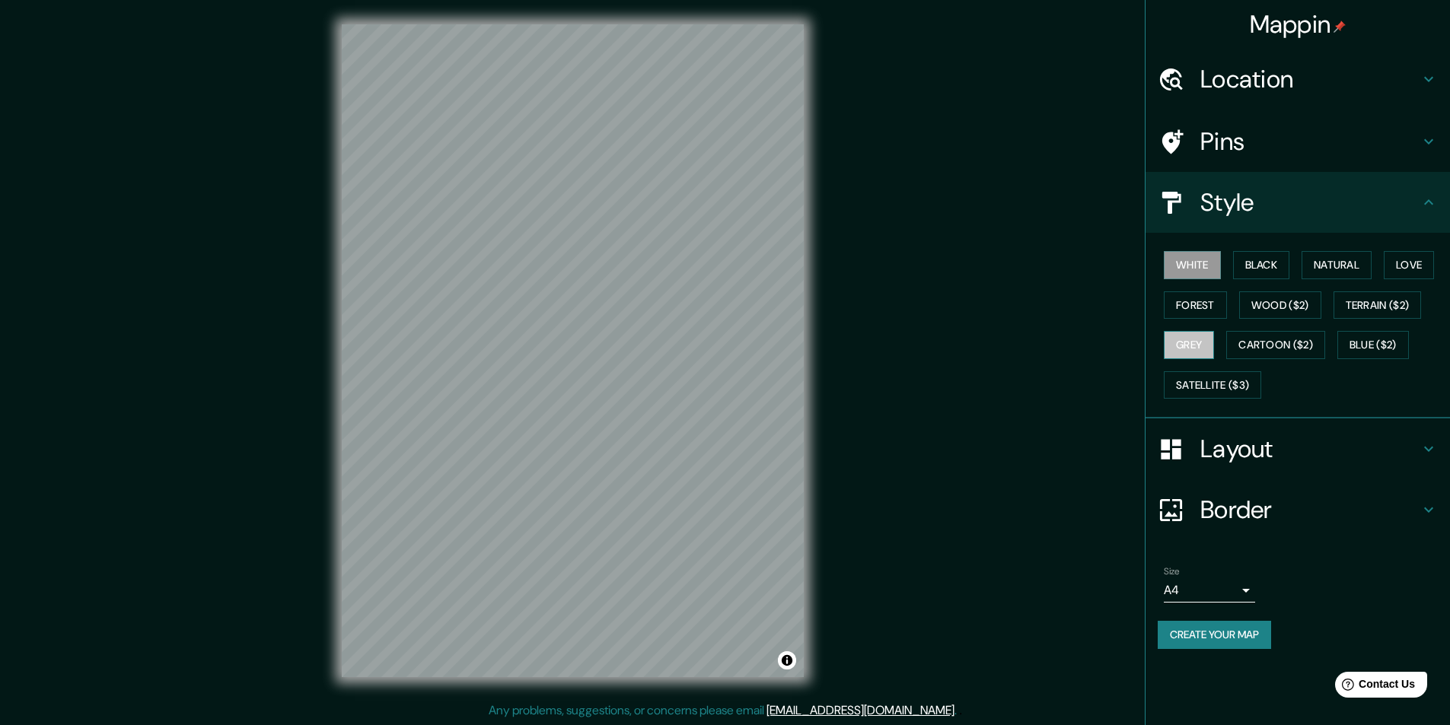
click at [1190, 340] on button "Grey" at bounding box center [1188, 345] width 50 height 28
